Goal: Transaction & Acquisition: Purchase product/service

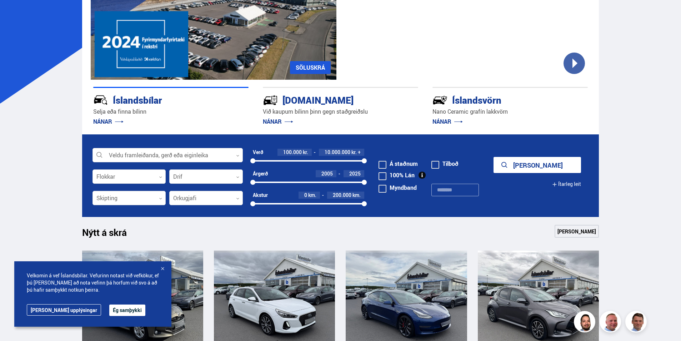
scroll to position [214, 0]
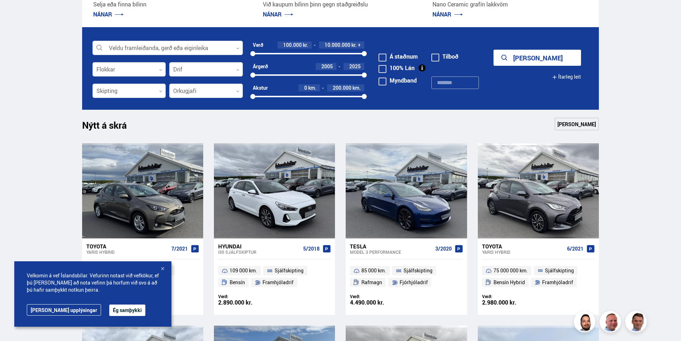
click at [109, 308] on button "Ég samþykki" at bounding box center [127, 309] width 36 height 11
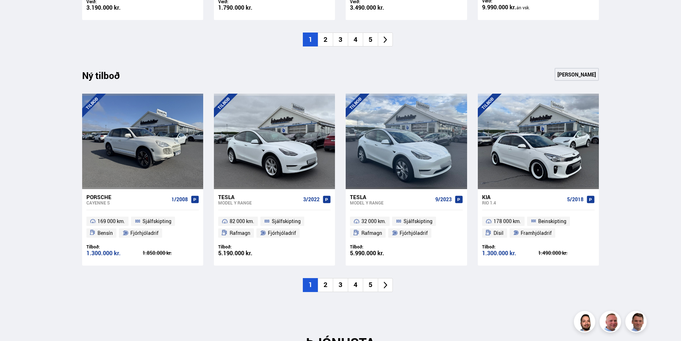
scroll to position [715, 0]
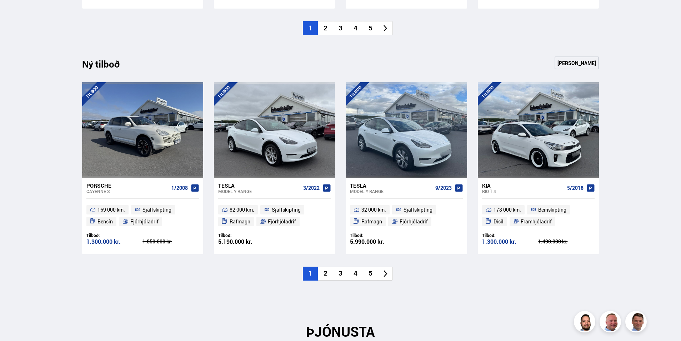
click at [383, 269] on icon at bounding box center [386, 273] width 8 height 8
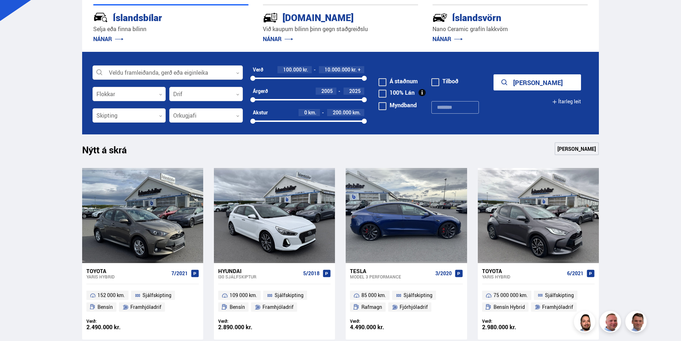
scroll to position [71, 0]
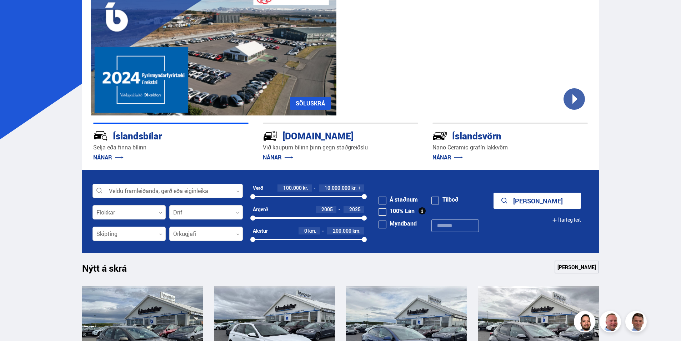
click at [96, 190] on div at bounding box center [168, 191] width 150 height 14
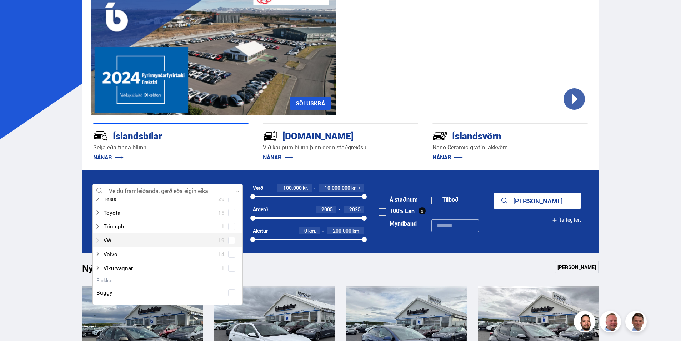
scroll to position [500, 0]
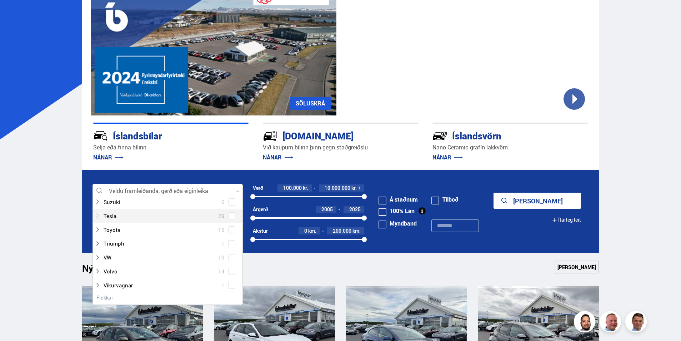
click at [129, 214] on div at bounding box center [161, 216] width 132 height 10
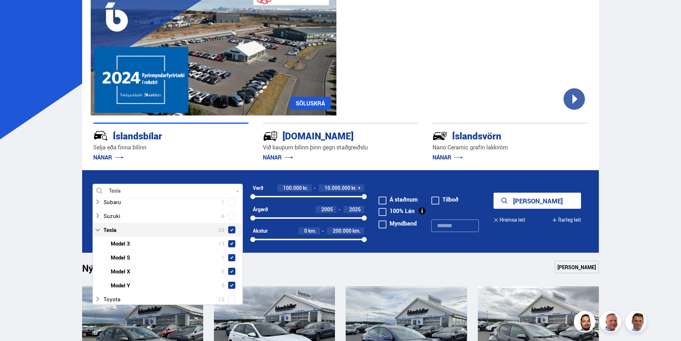
click at [230, 228] on span at bounding box center [231, 229] width 3 height 3
click at [383, 198] on span at bounding box center [383, 201] width 8 height 8
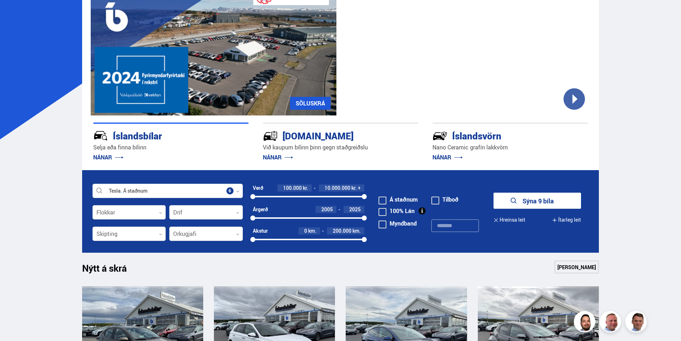
click at [526, 203] on button "Sýna 9 bíla" at bounding box center [538, 201] width 88 height 16
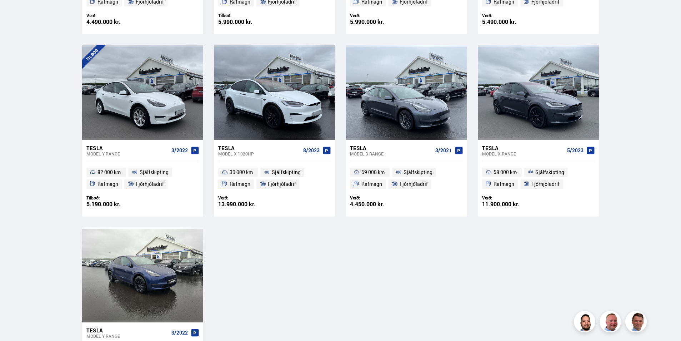
scroll to position [286, 0]
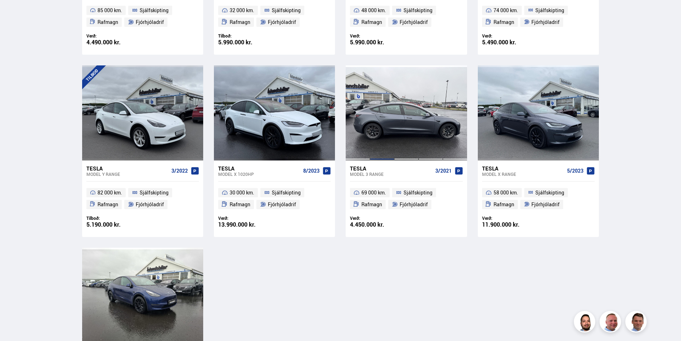
click at [390, 109] on div at bounding box center [382, 112] width 24 height 95
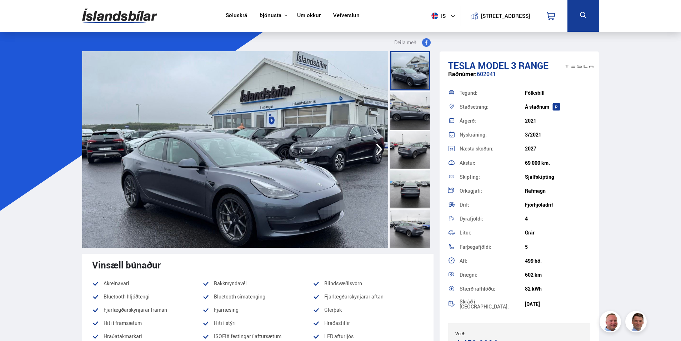
click at [415, 113] on div at bounding box center [411, 109] width 40 height 39
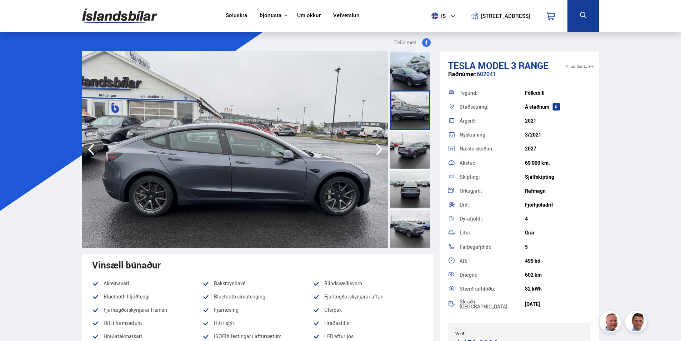
click at [401, 150] on div at bounding box center [411, 149] width 40 height 39
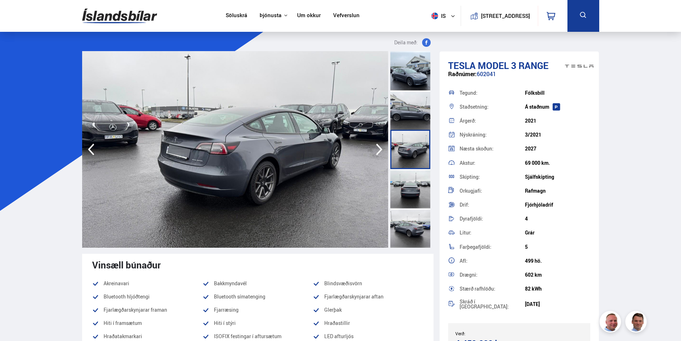
click at [408, 184] on div at bounding box center [411, 188] width 40 height 39
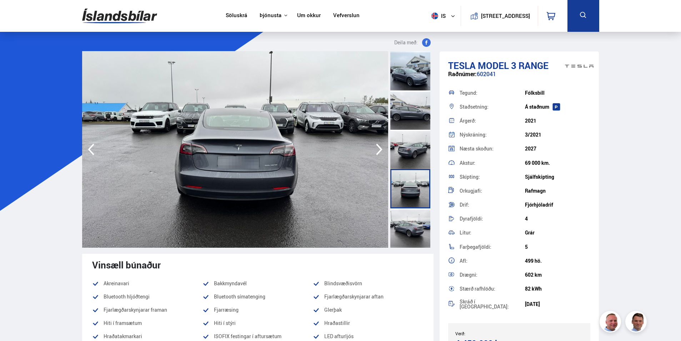
click at [407, 225] on div at bounding box center [411, 227] width 40 height 39
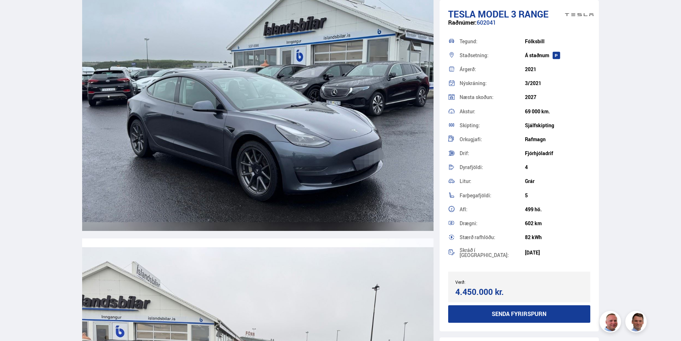
scroll to position [1001, 0]
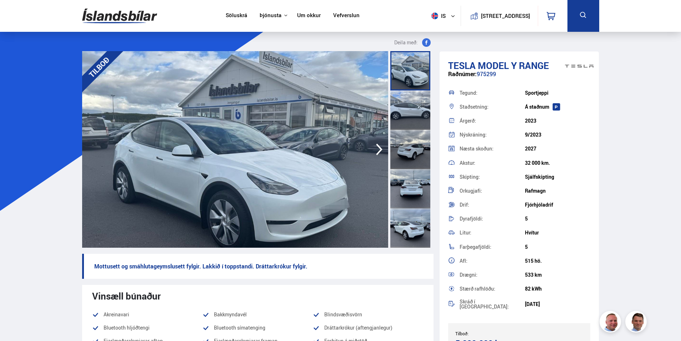
click at [378, 151] on icon "button" at bounding box center [379, 149] width 14 height 17
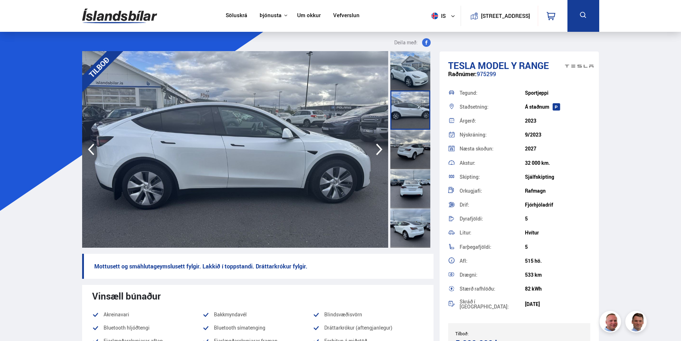
click at [378, 151] on icon "button" at bounding box center [379, 149] width 14 height 17
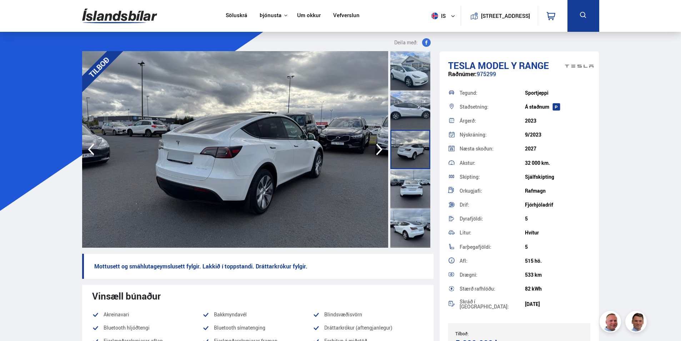
click at [378, 151] on icon "button" at bounding box center [379, 149] width 14 height 17
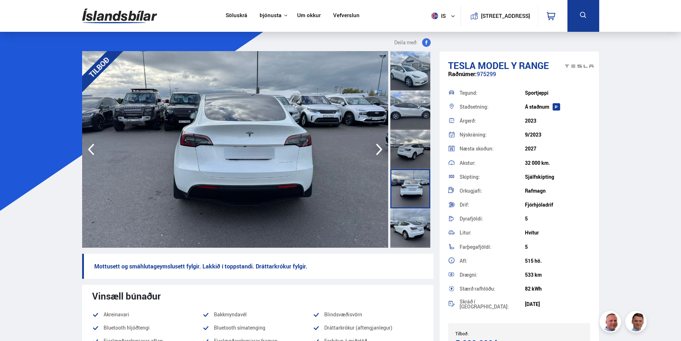
click at [378, 151] on icon "button" at bounding box center [379, 149] width 14 height 17
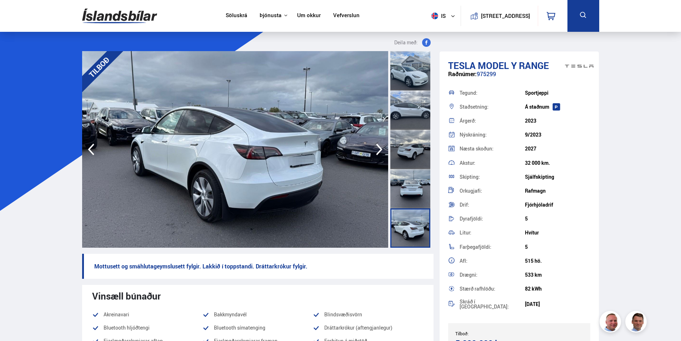
click at [378, 151] on icon "button" at bounding box center [379, 149] width 14 height 17
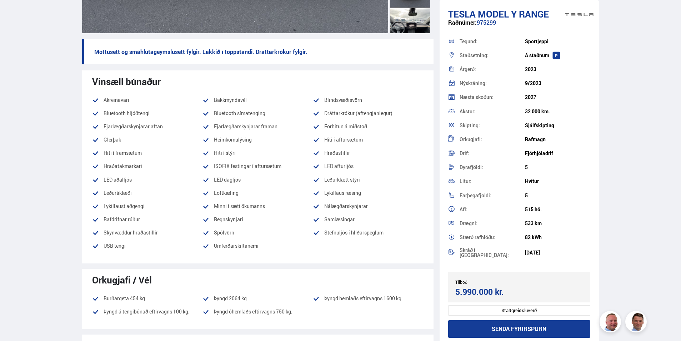
scroll to position [393, 0]
